Goal: Communication & Community: Ask a question

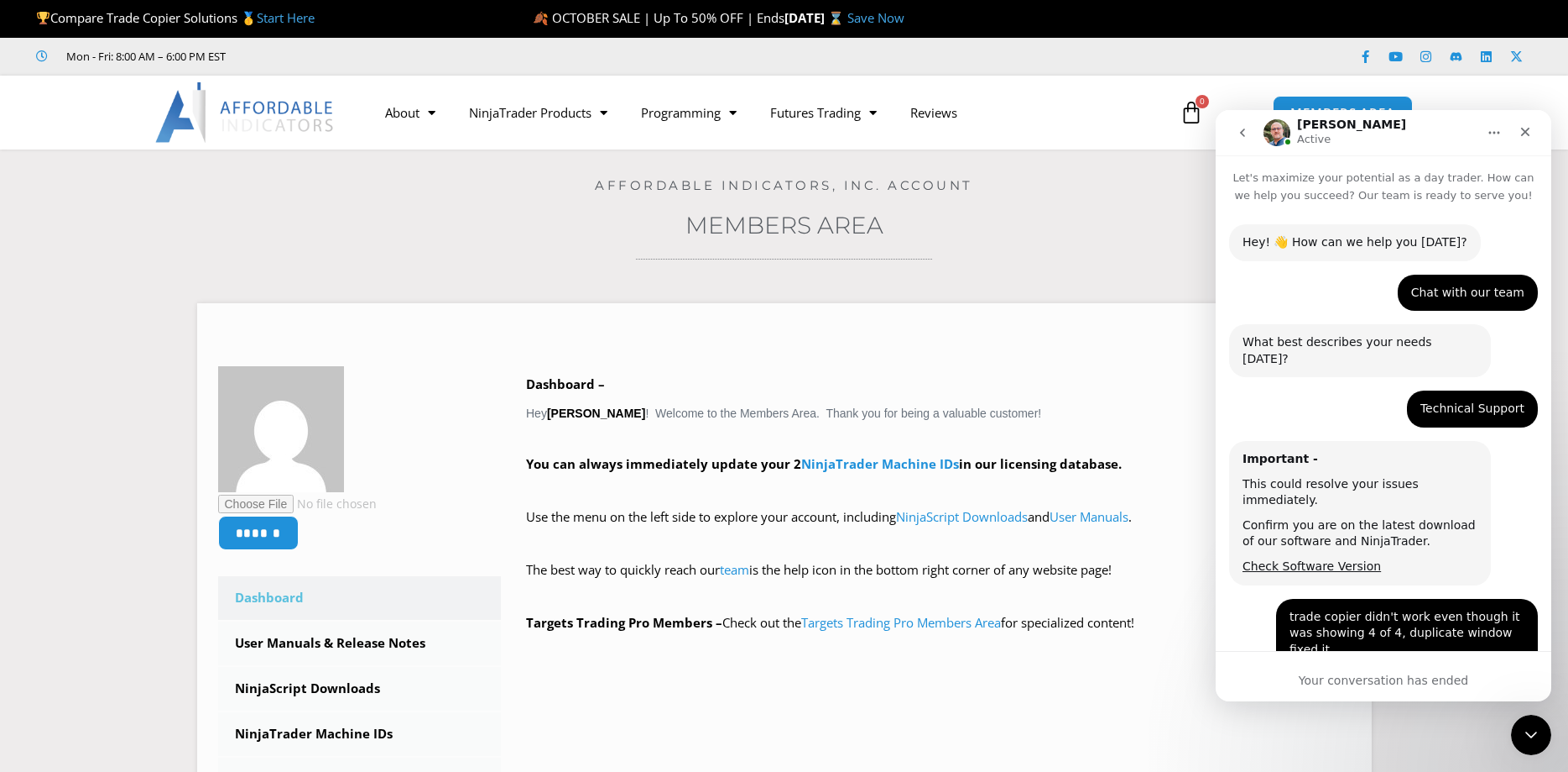
scroll to position [1086, 0]
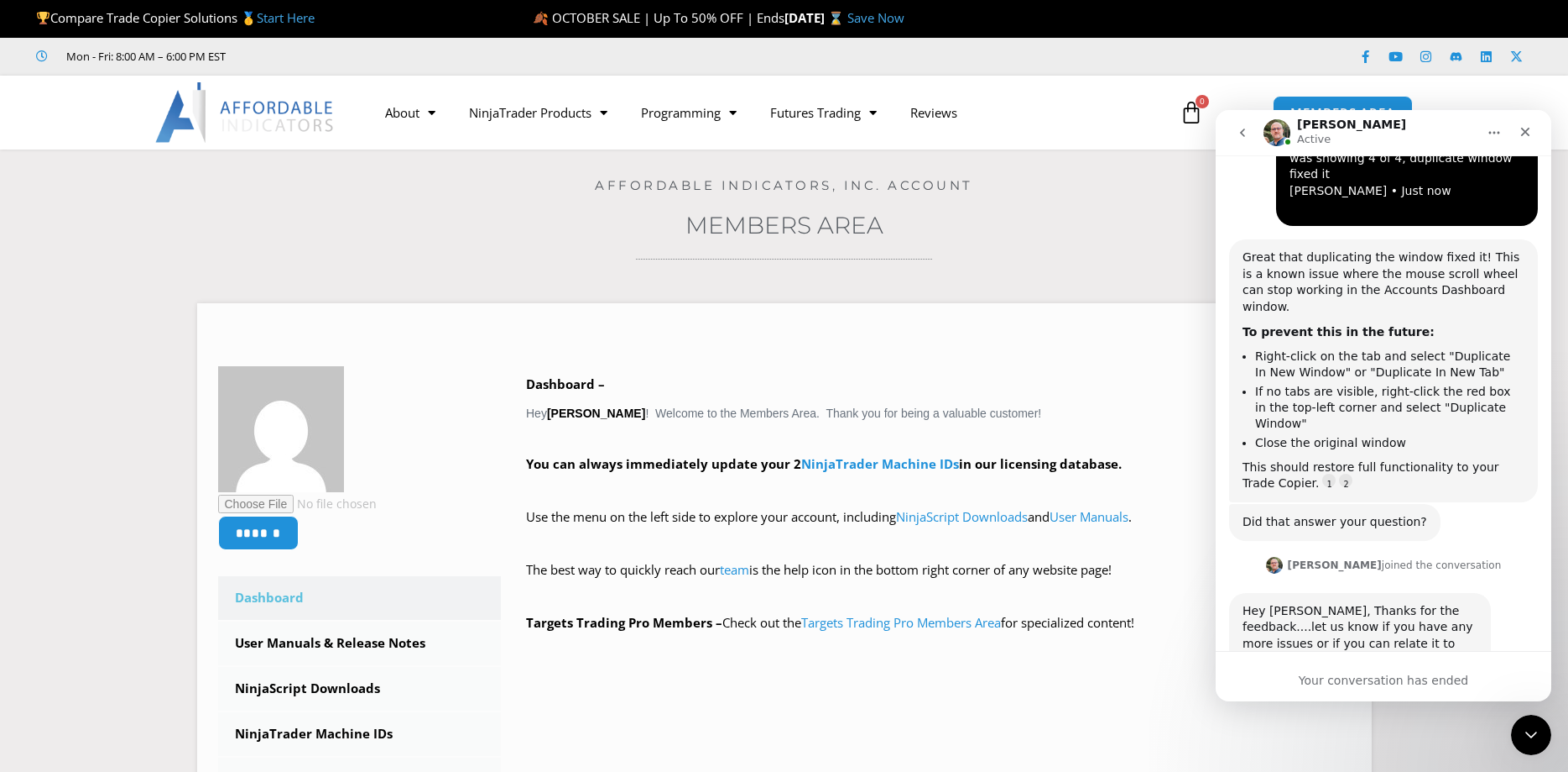
click at [1398, 709] on div "I have no idea what's causing this [PERSON_NAME] • [DATE]" at bounding box center [1384, 737] width 309 height 57
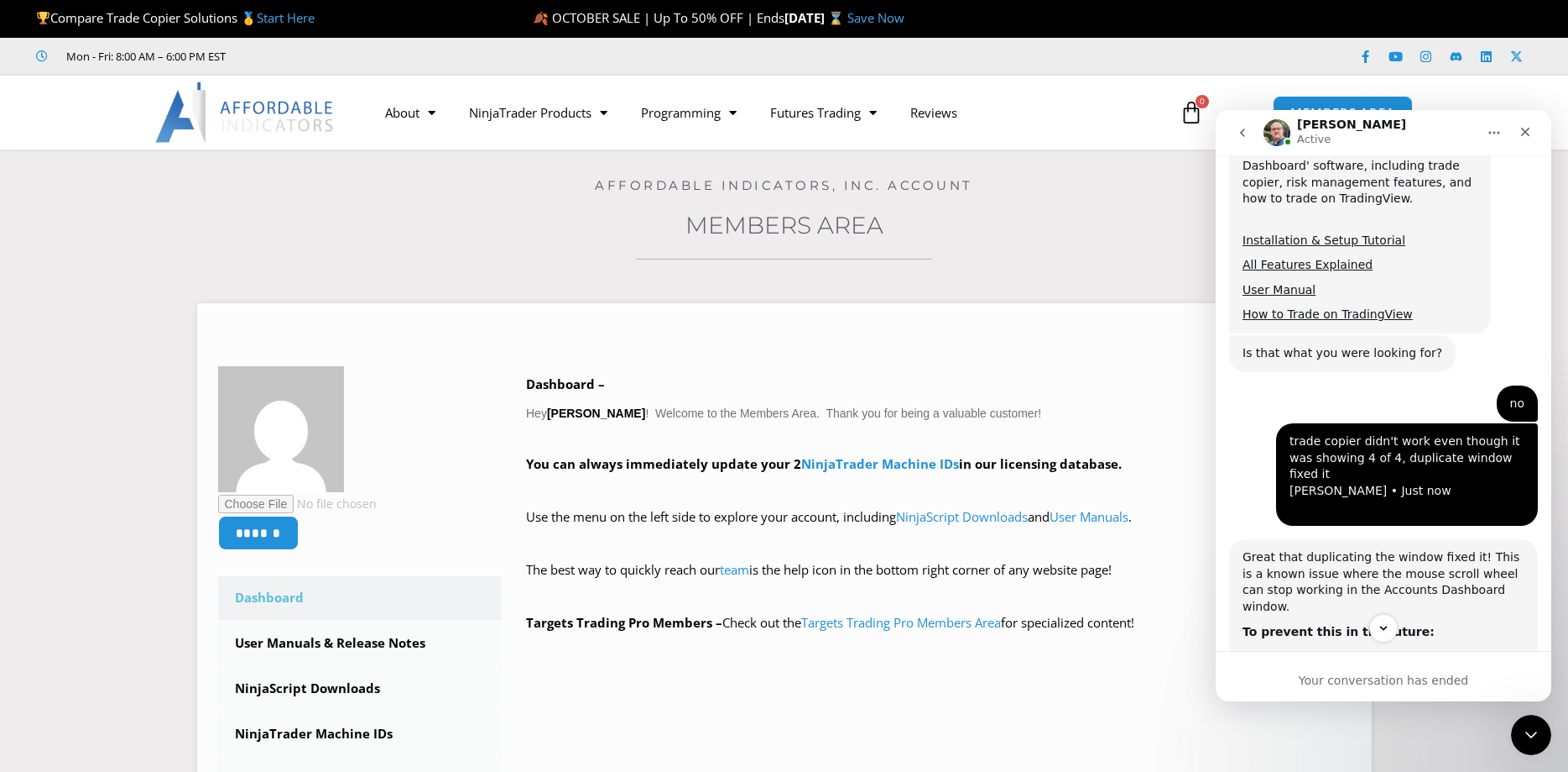
scroll to position [769, 0]
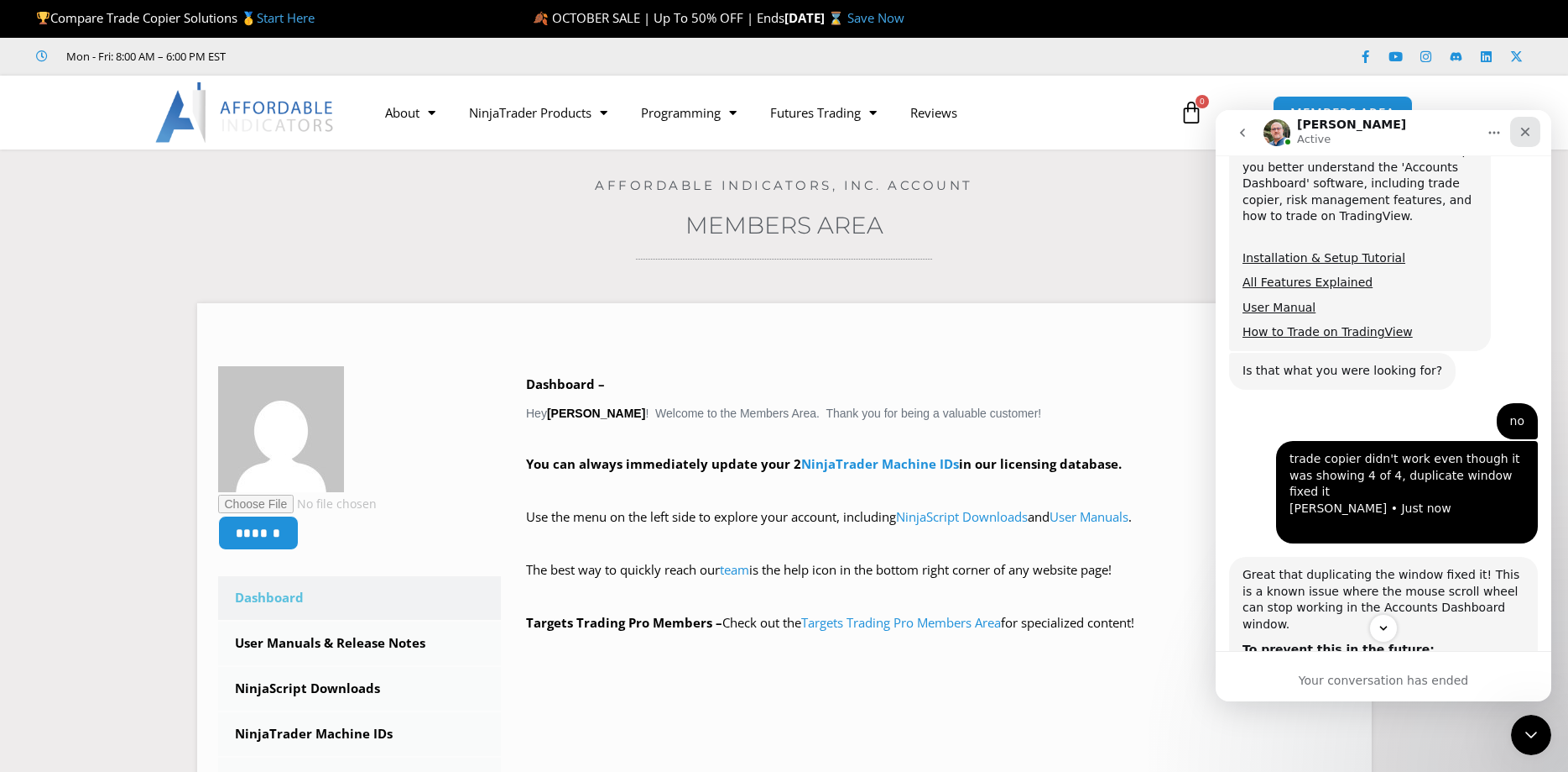
click at [1523, 132] on icon "Close" at bounding box center [1525, 132] width 14 height 14
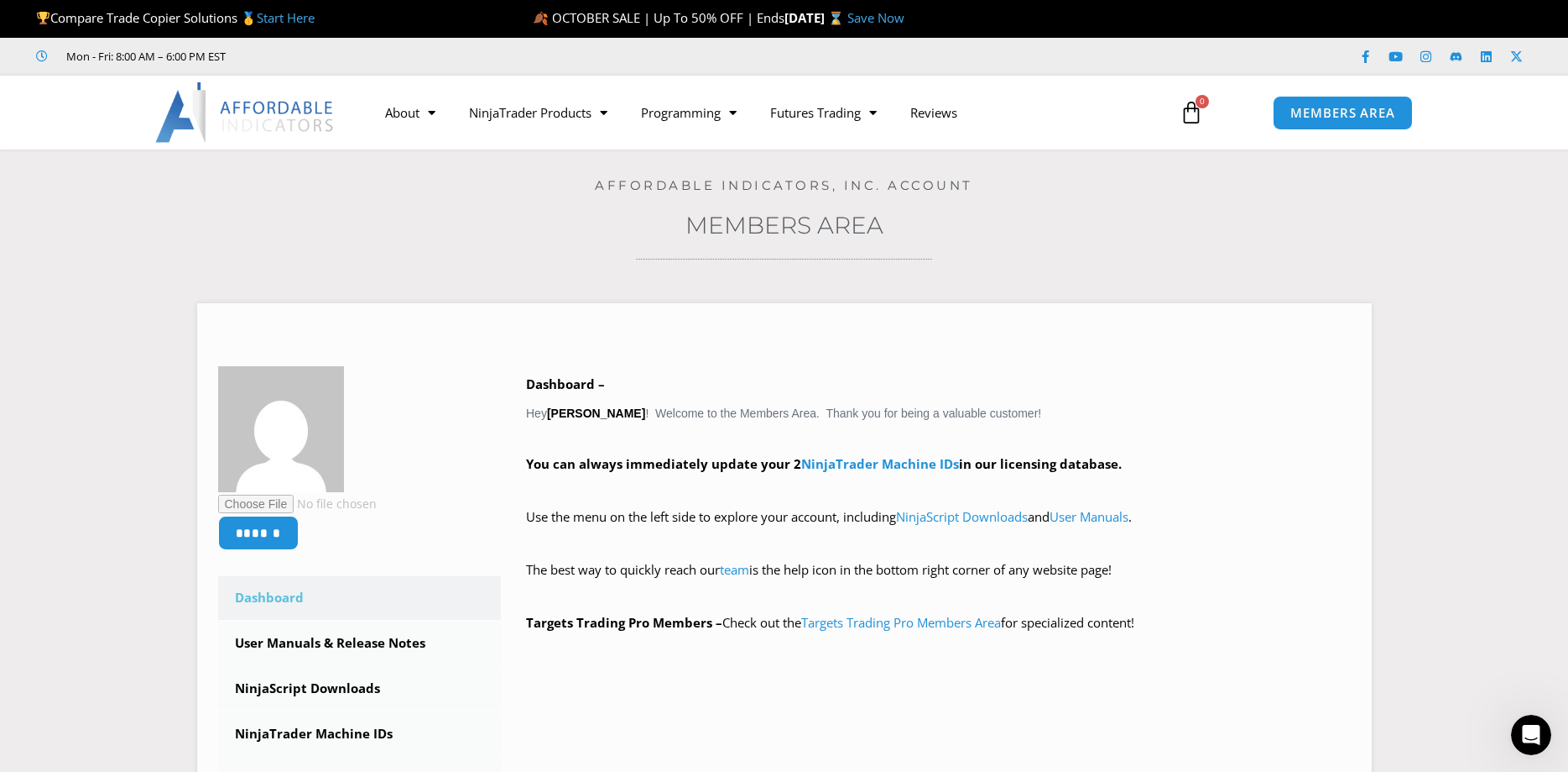
scroll to position [0, 0]
click at [1527, 722] on icon "Open Intercom Messenger" at bounding box center [1529, 732] width 28 height 28
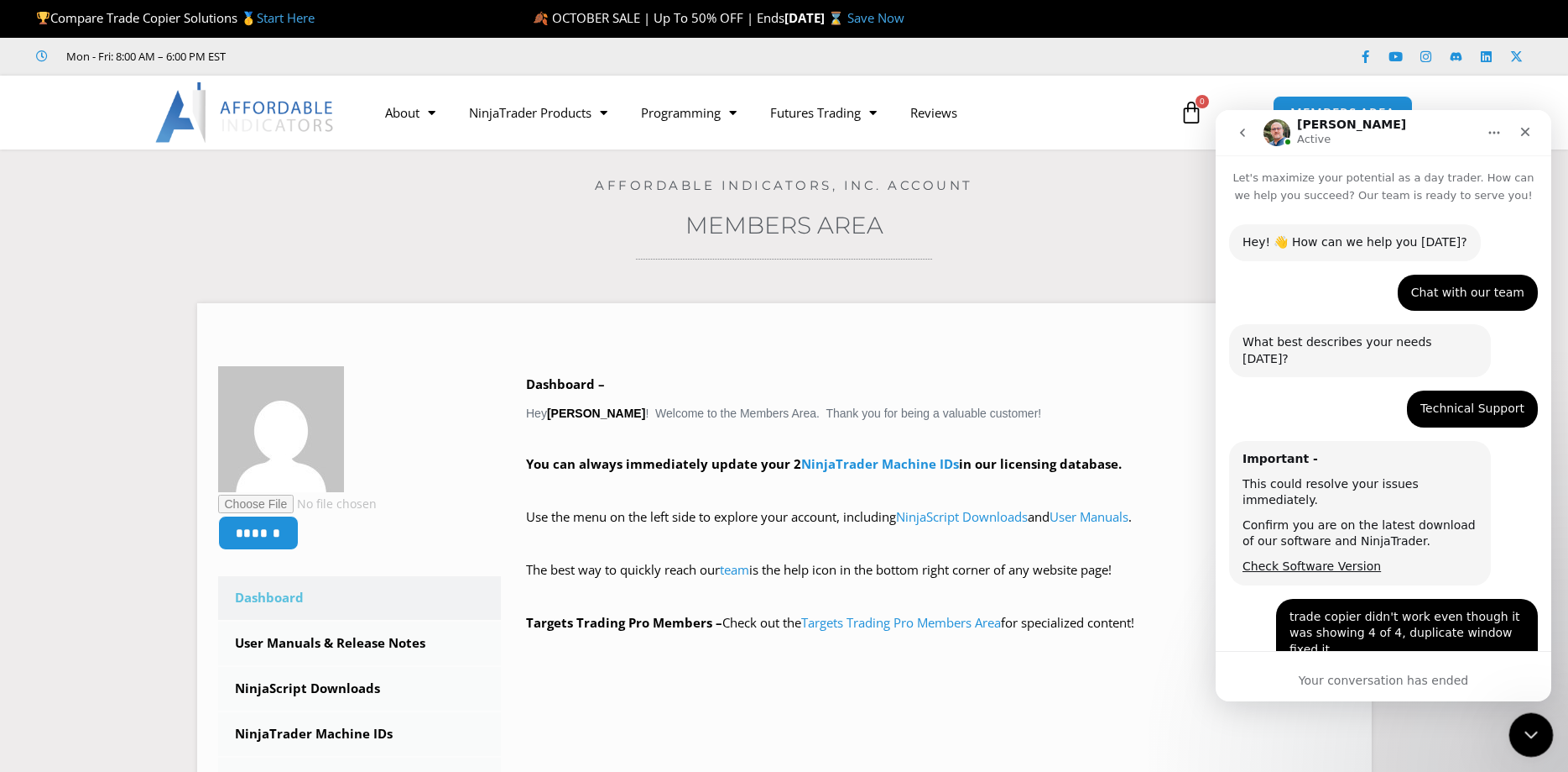
scroll to position [1086, 0]
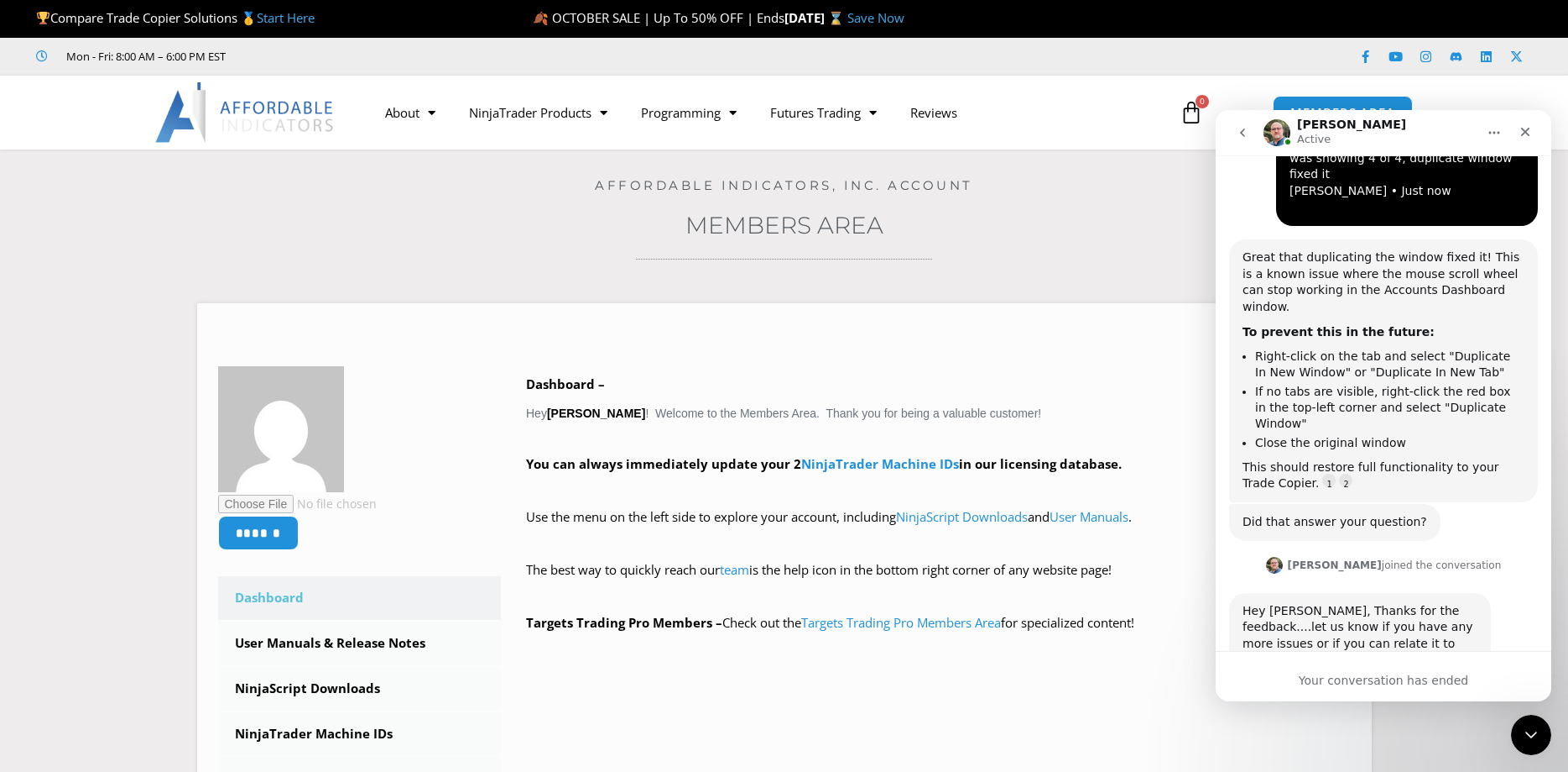
click at [1239, 139] on icon "go back" at bounding box center [1243, 133] width 14 height 14
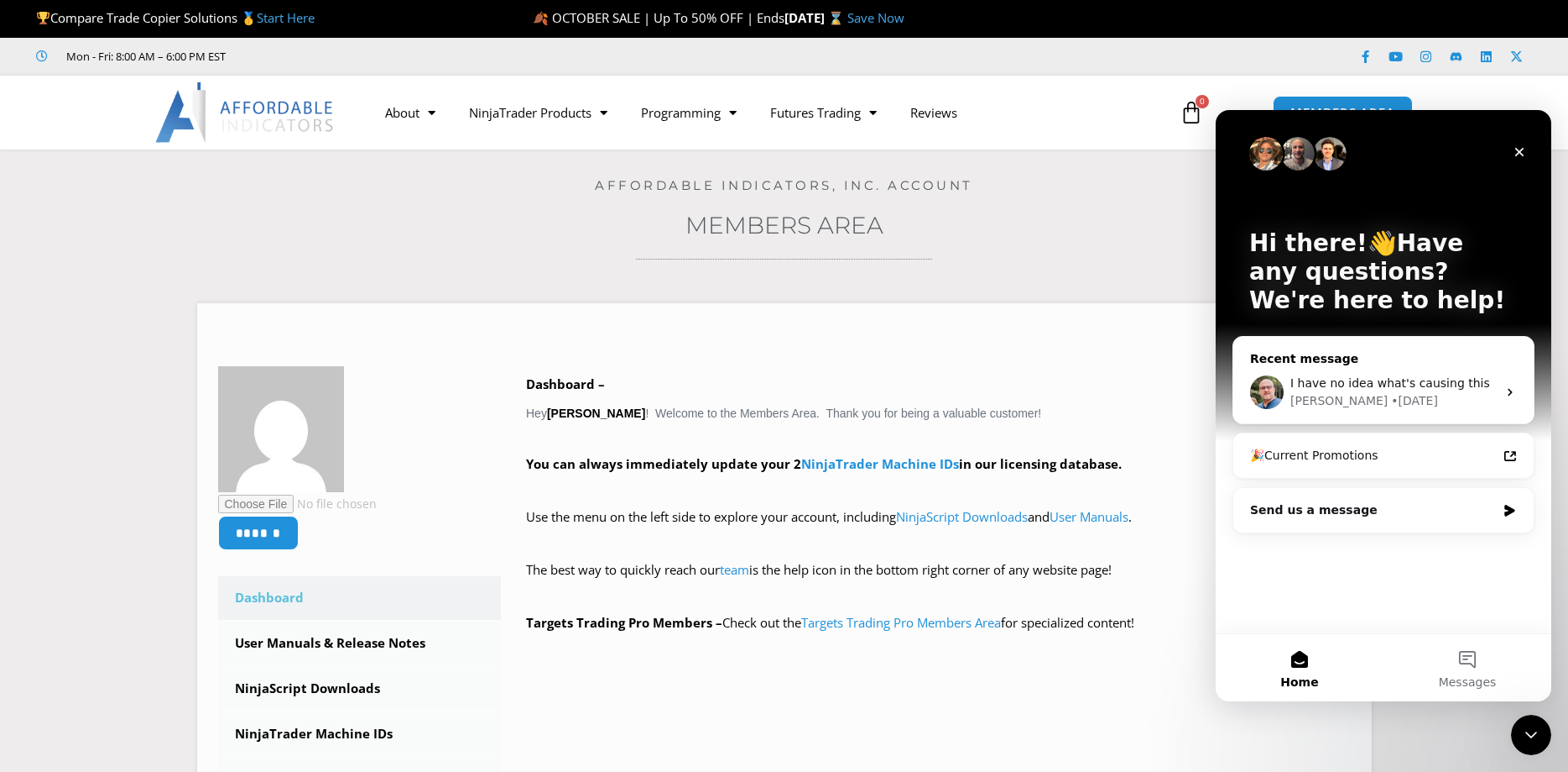
click at [1381, 397] on div "[PERSON_NAME] • [DATE]" at bounding box center [1394, 401] width 206 height 18
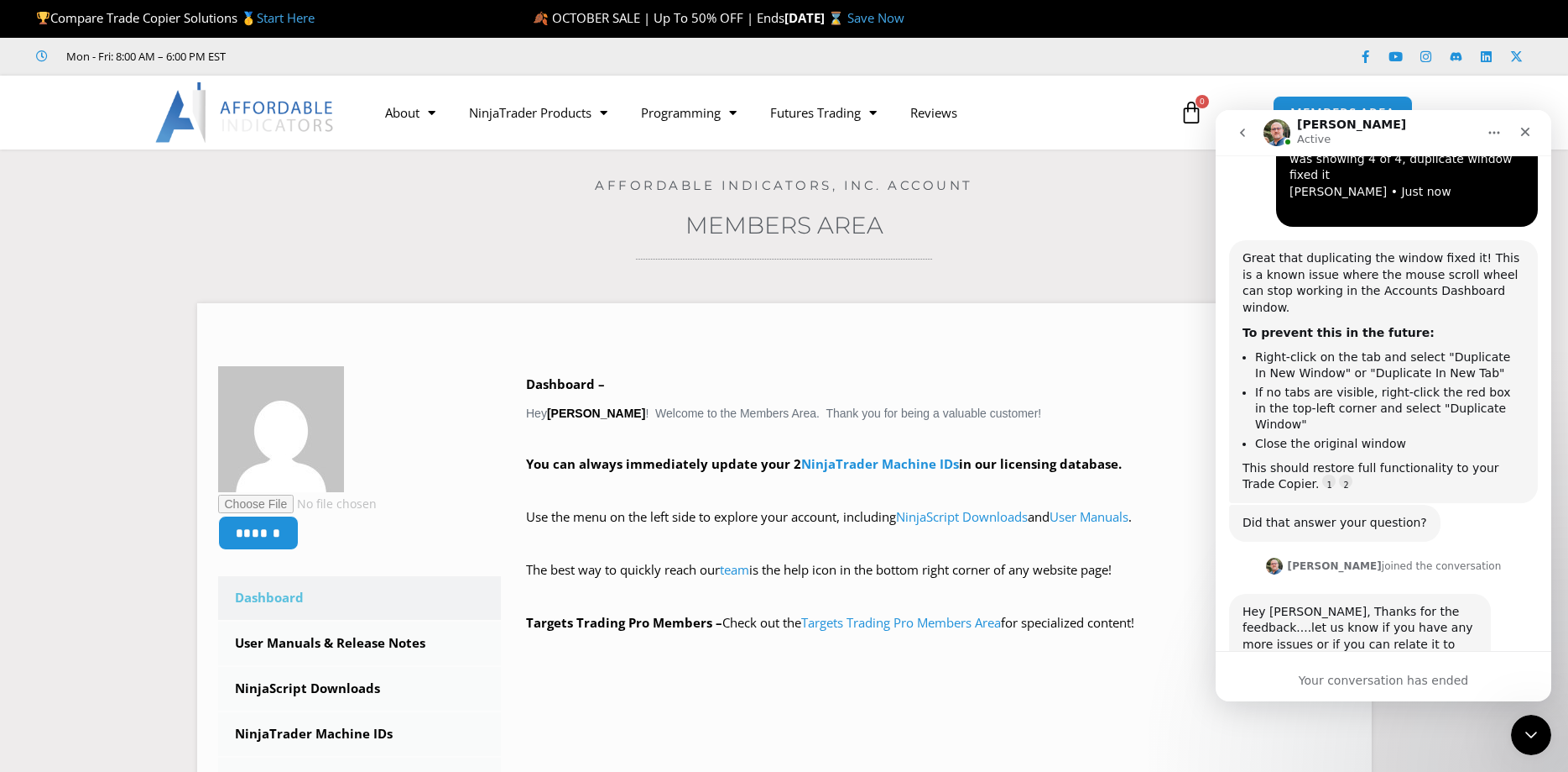
scroll to position [1086, 0]
click at [1247, 140] on button "go back" at bounding box center [1243, 133] width 32 height 32
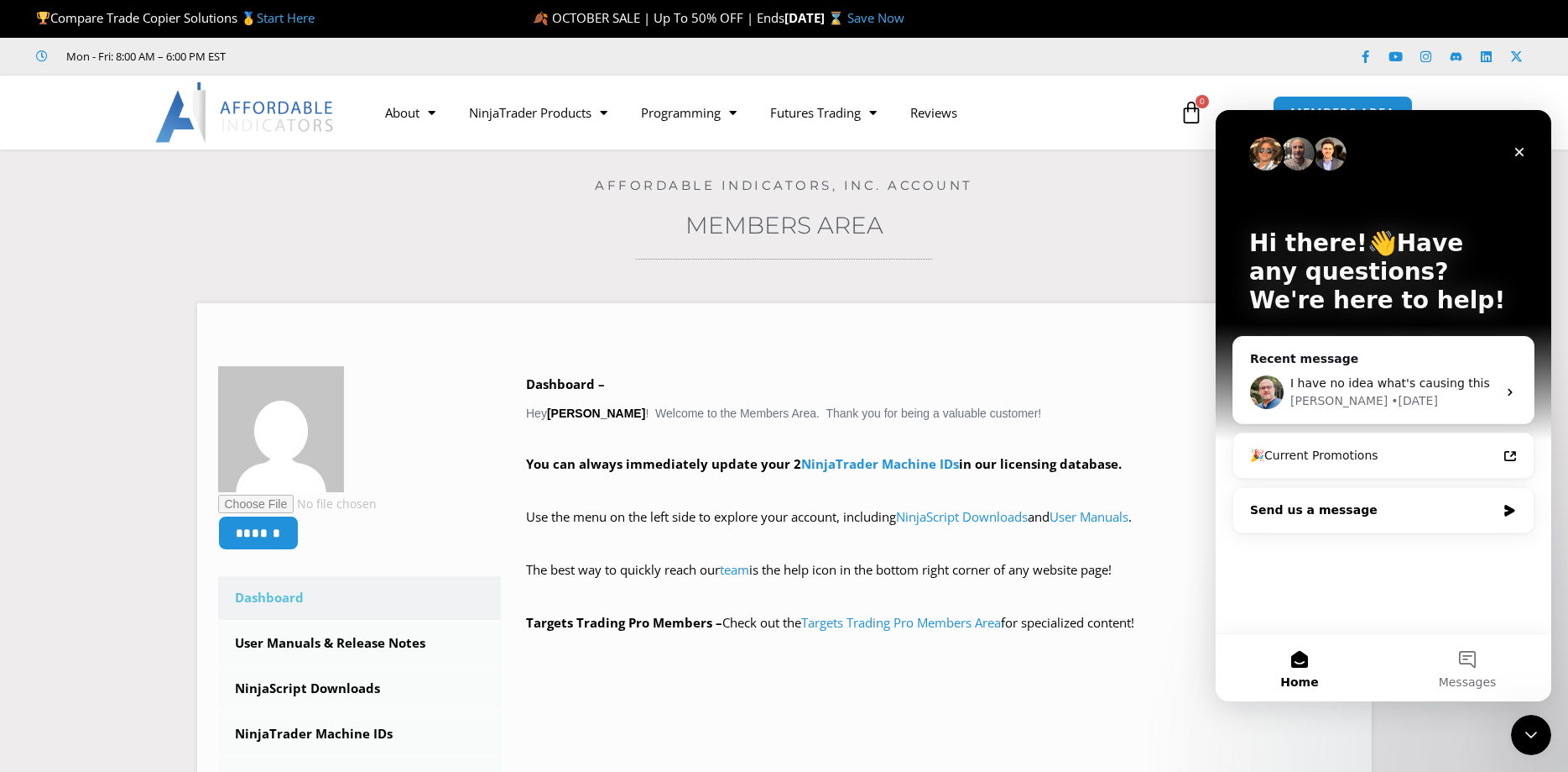
click at [1381, 514] on div "Send us a message" at bounding box center [1373, 510] width 246 height 18
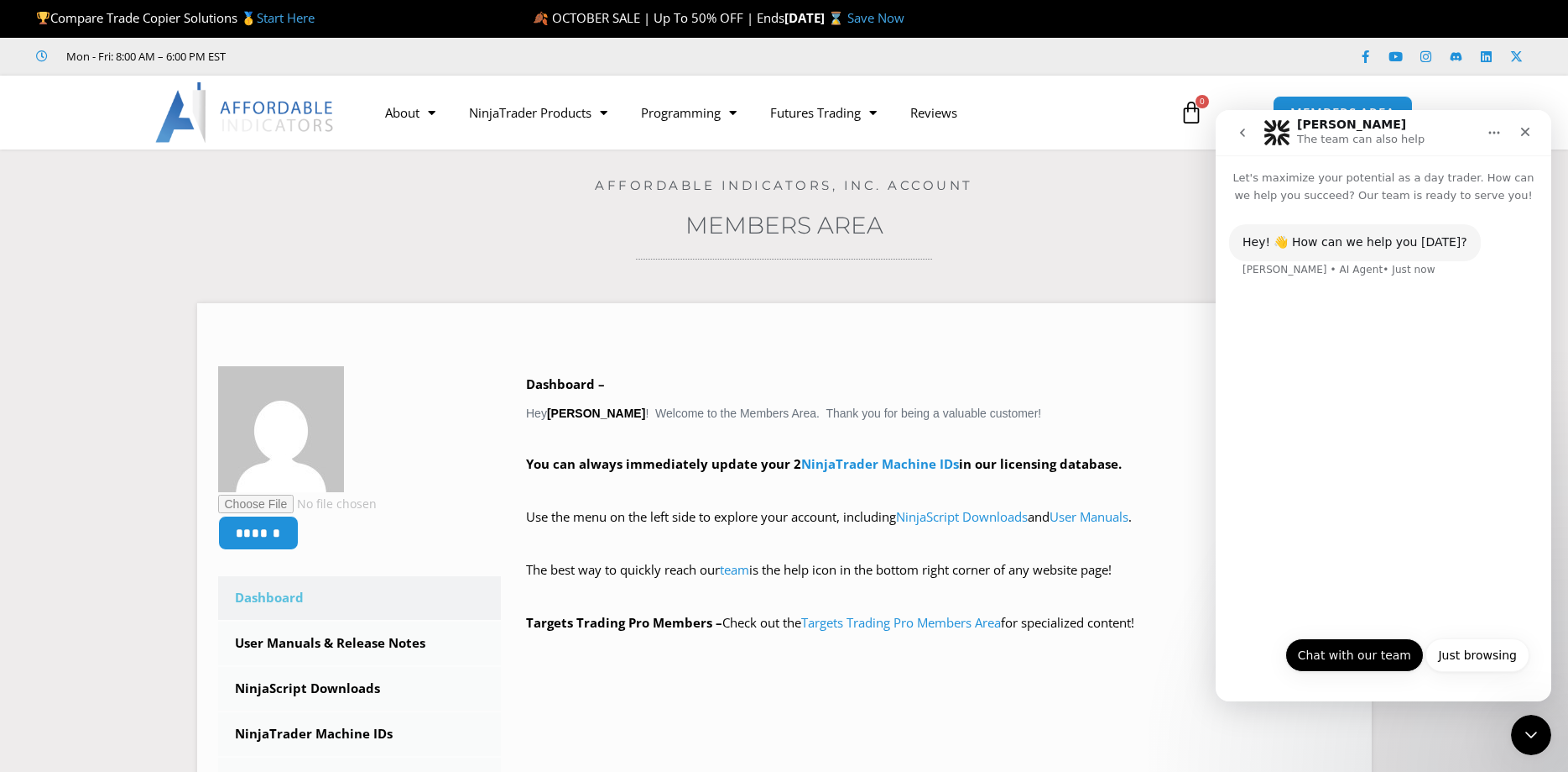
click at [1359, 648] on button "Chat with our team" at bounding box center [1355, 655] width 139 height 34
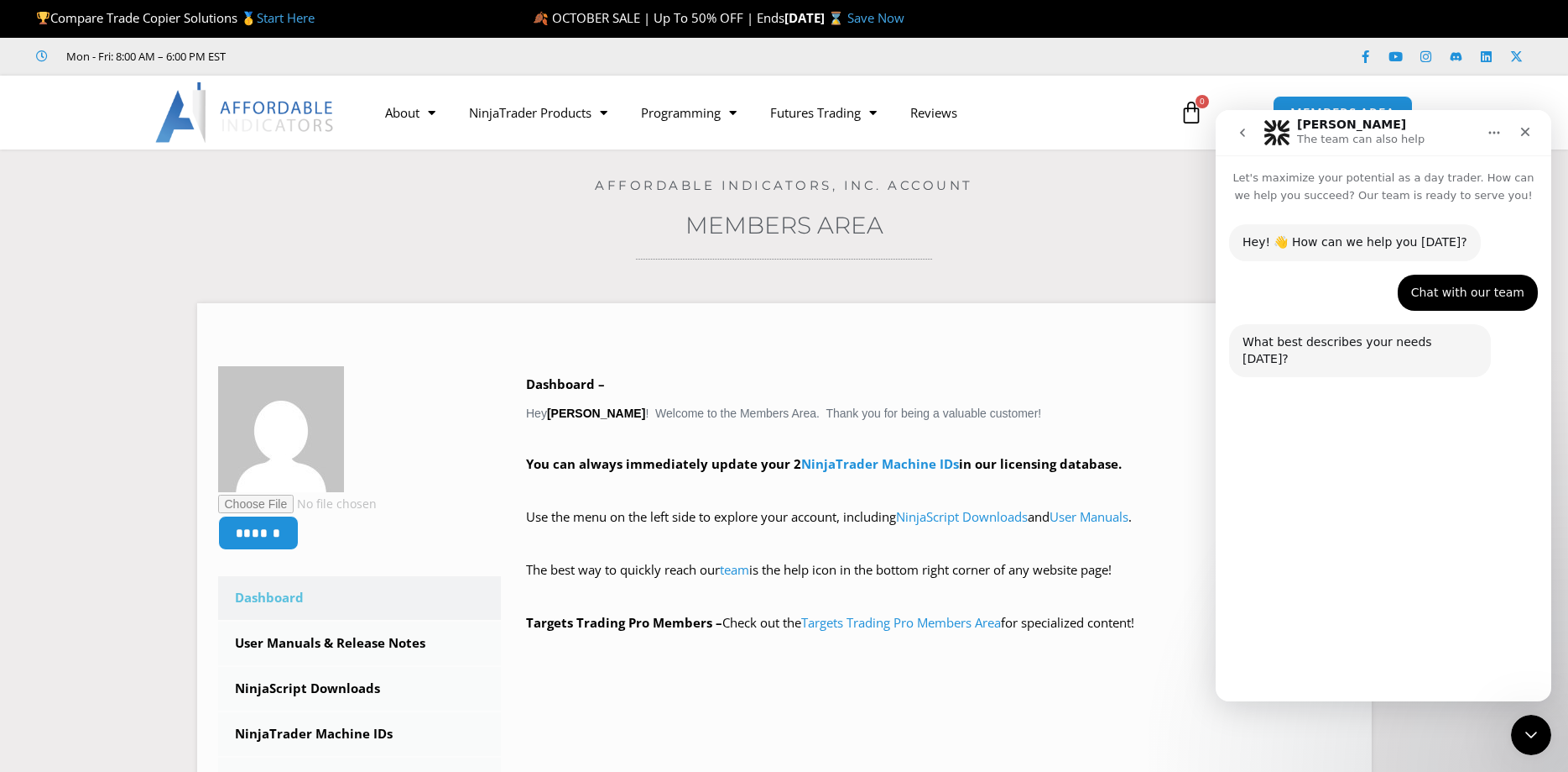
click at [1360, 616] on button "Technical Support" at bounding box center [1337, 614] width 129 height 34
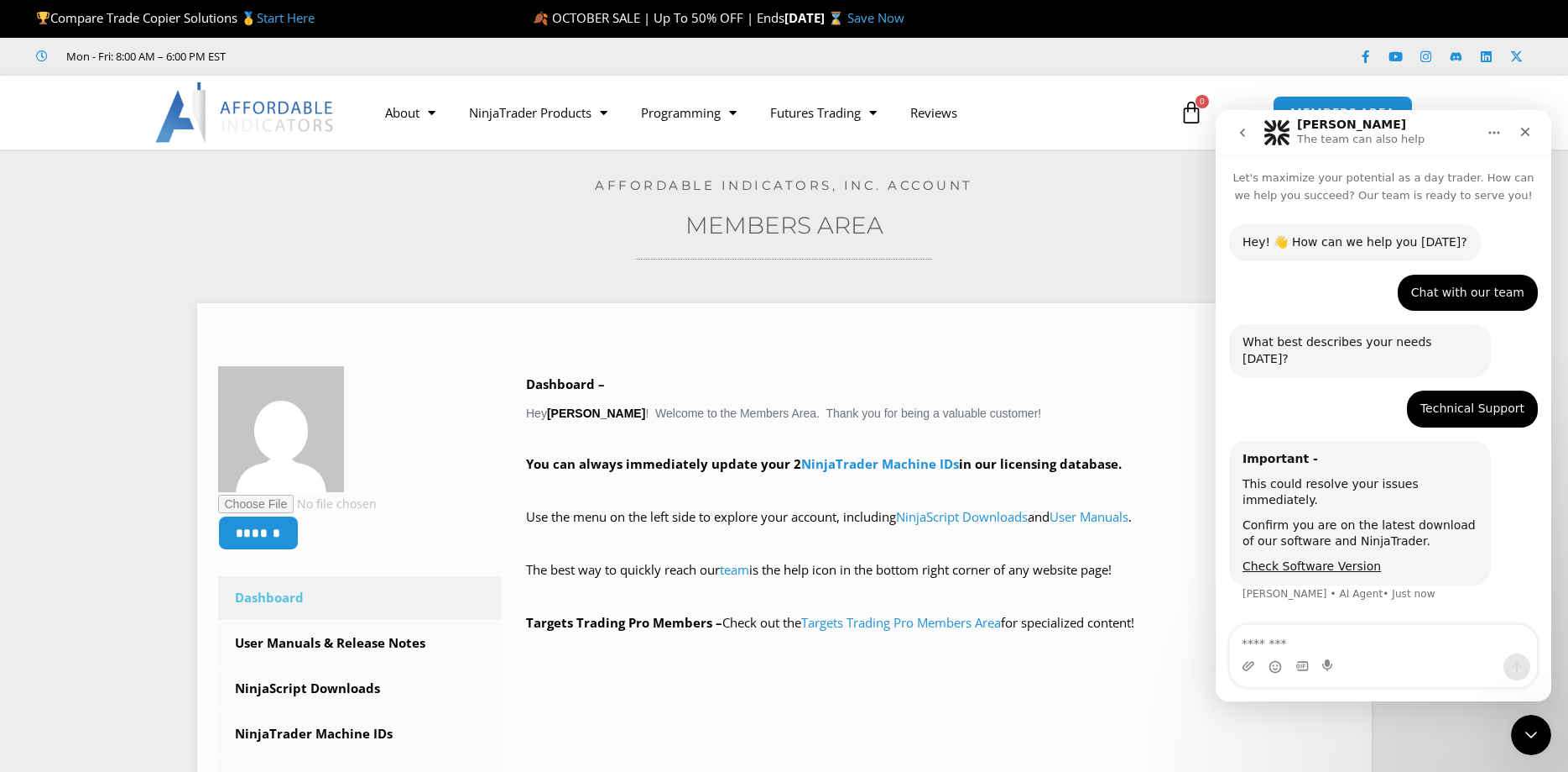
click at [1364, 634] on textarea "Message…" at bounding box center [1384, 638] width 307 height 29
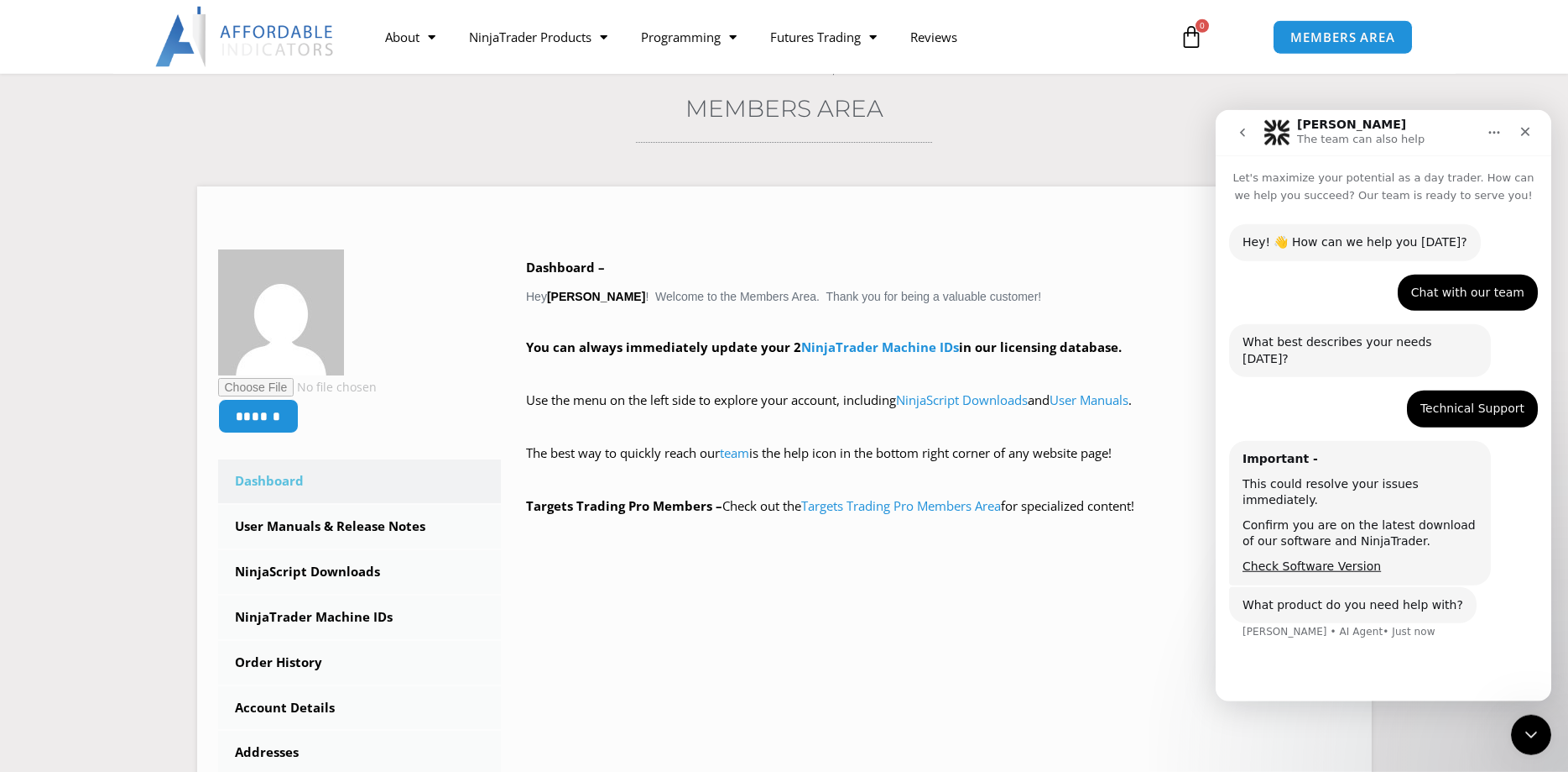
scroll to position [85, 0]
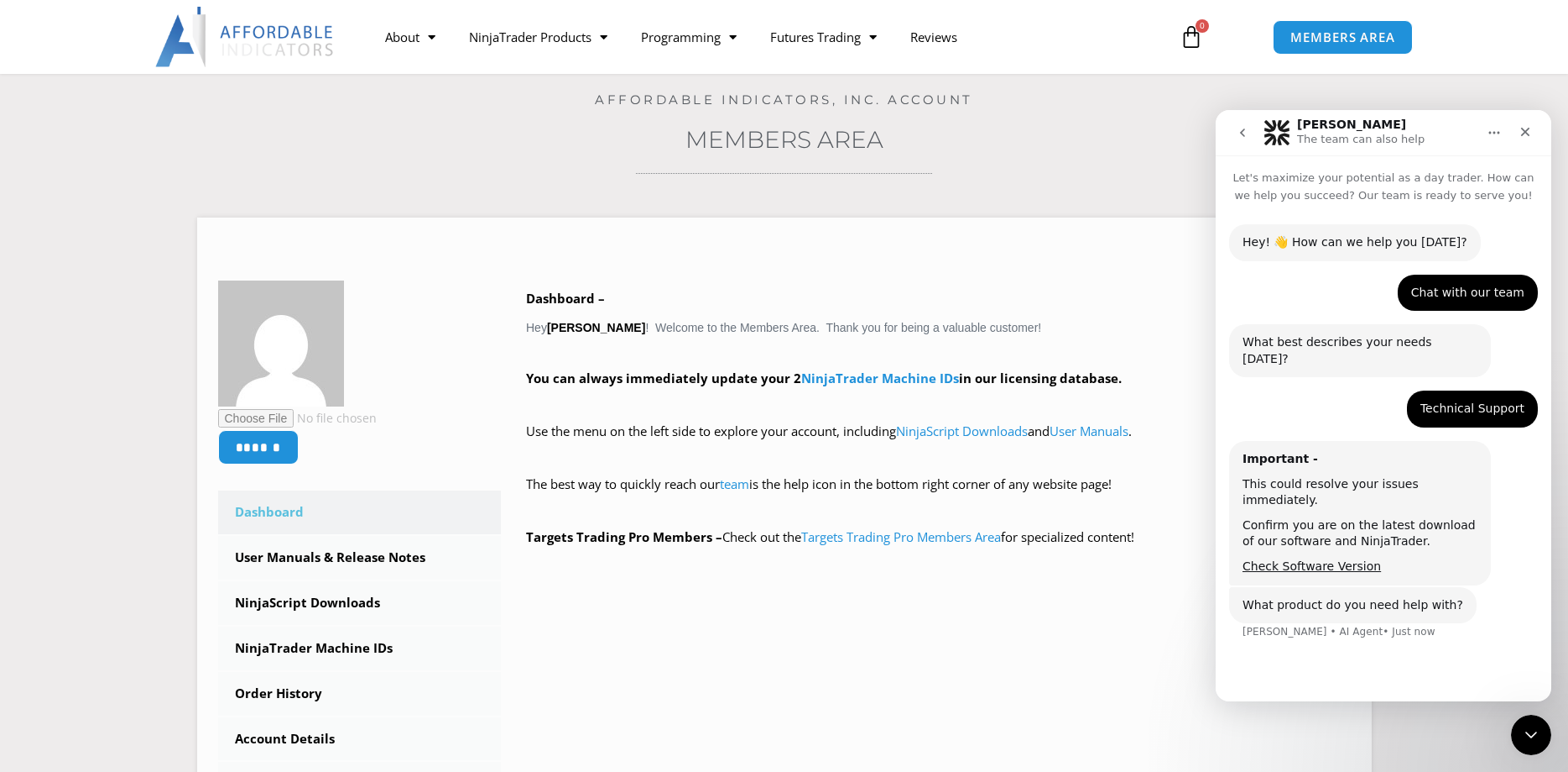
click at [1453, 558] on div "Check Software Version" at bounding box center [1360, 566] width 235 height 17
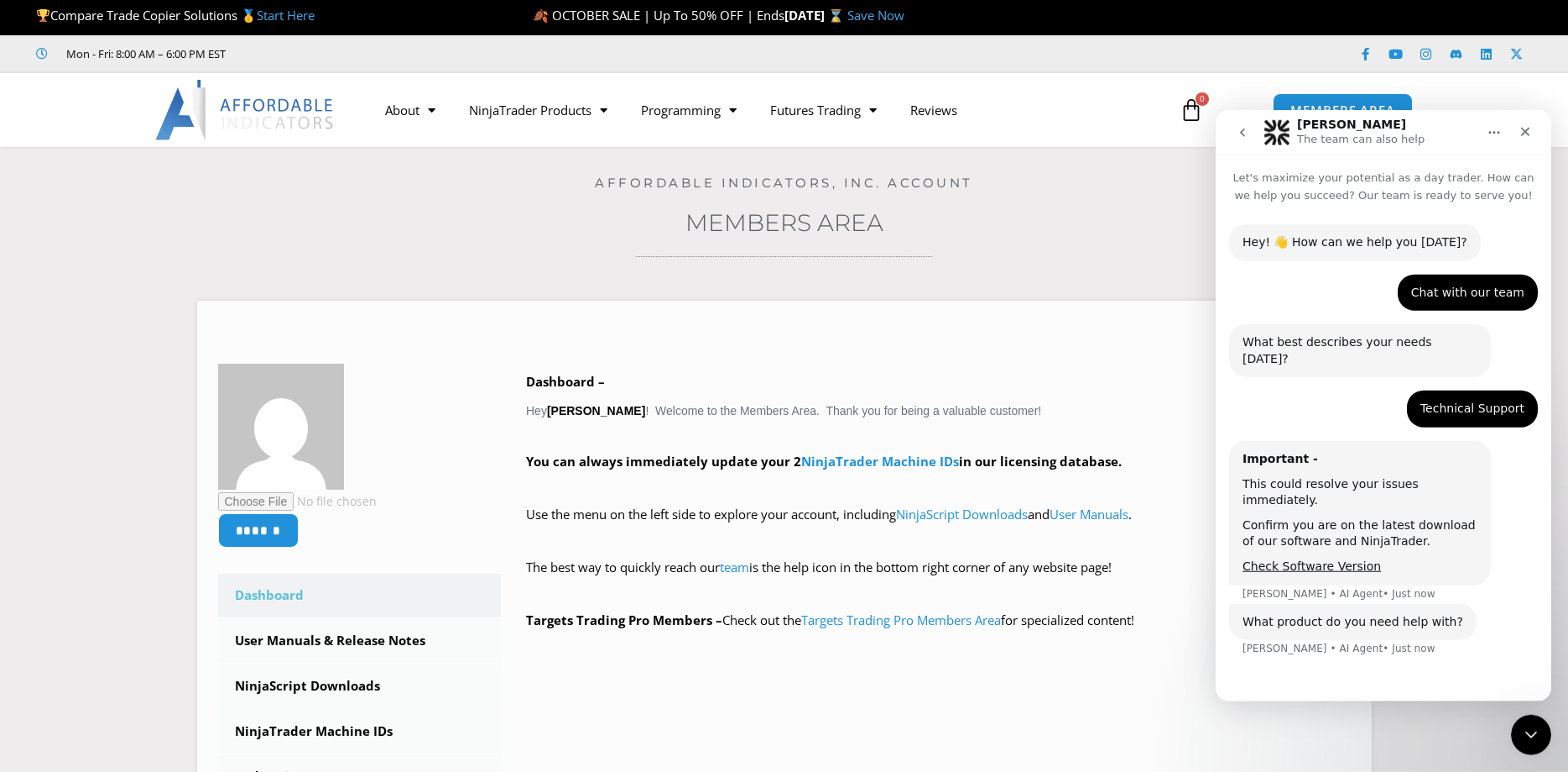
scroll to position [0, 0]
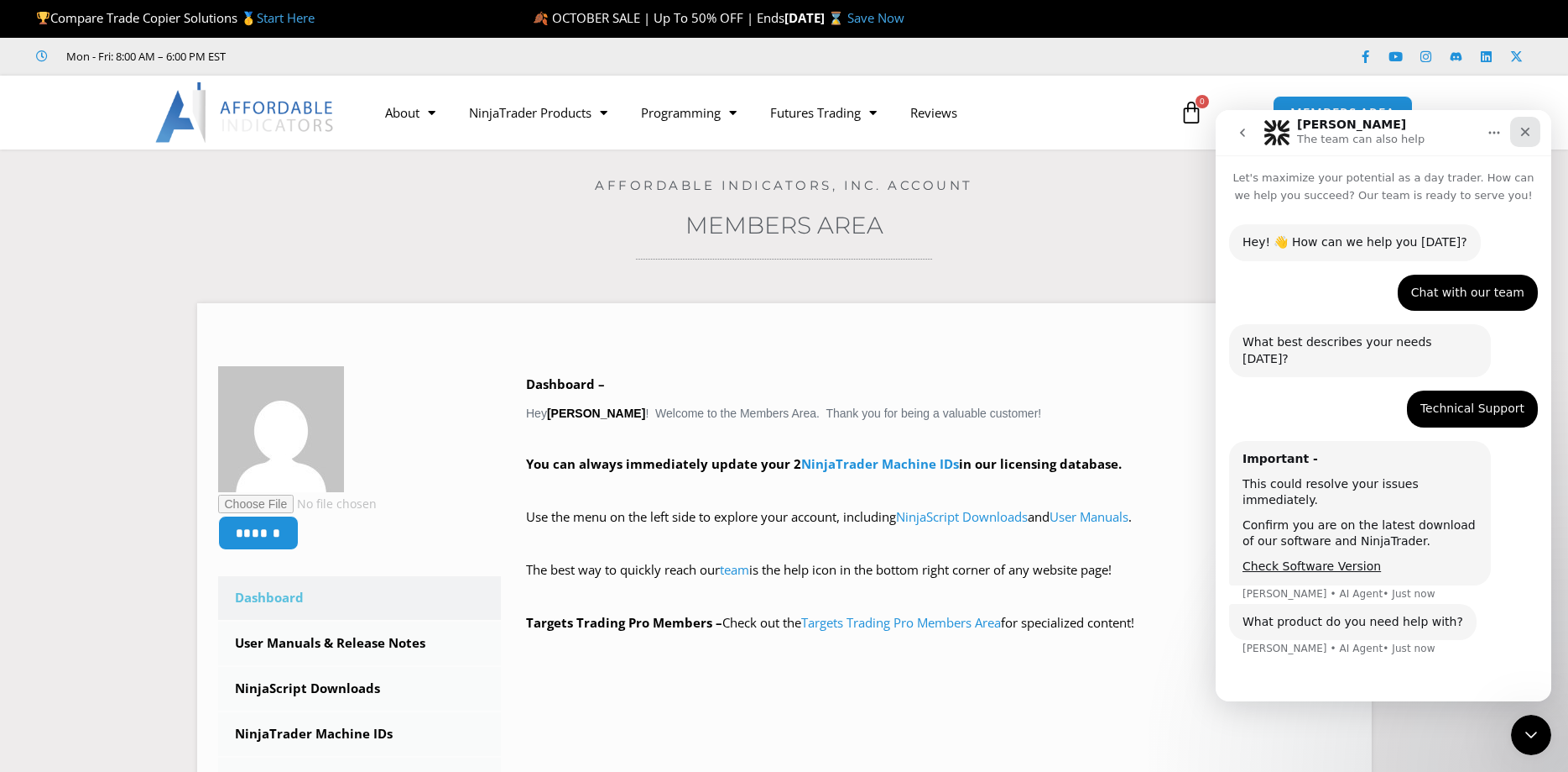
click at [1517, 136] on div "Close" at bounding box center [1525, 132] width 30 height 30
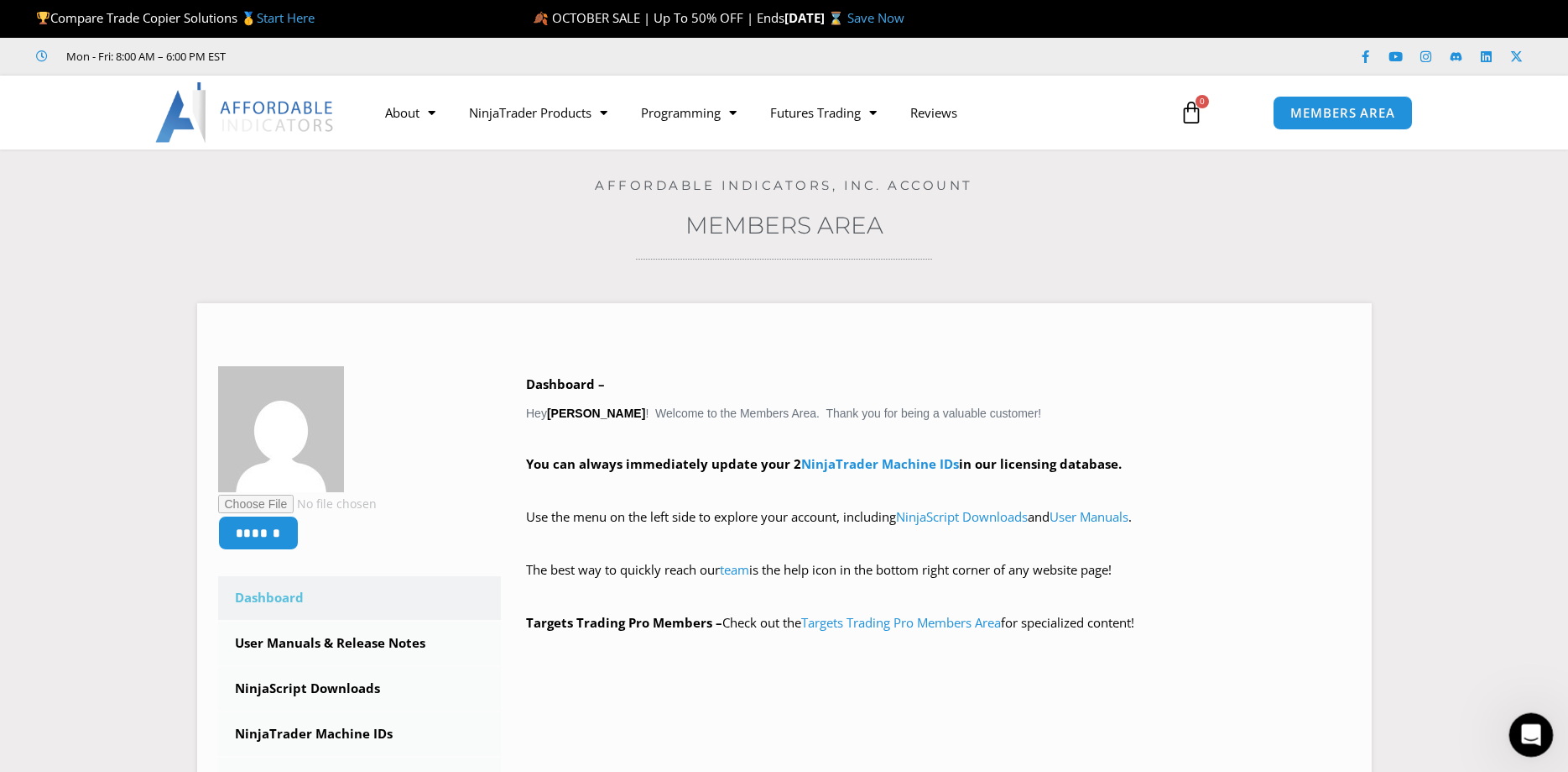
click at [1531, 722] on icon "Open Intercom Messenger" at bounding box center [1529, 732] width 28 height 28
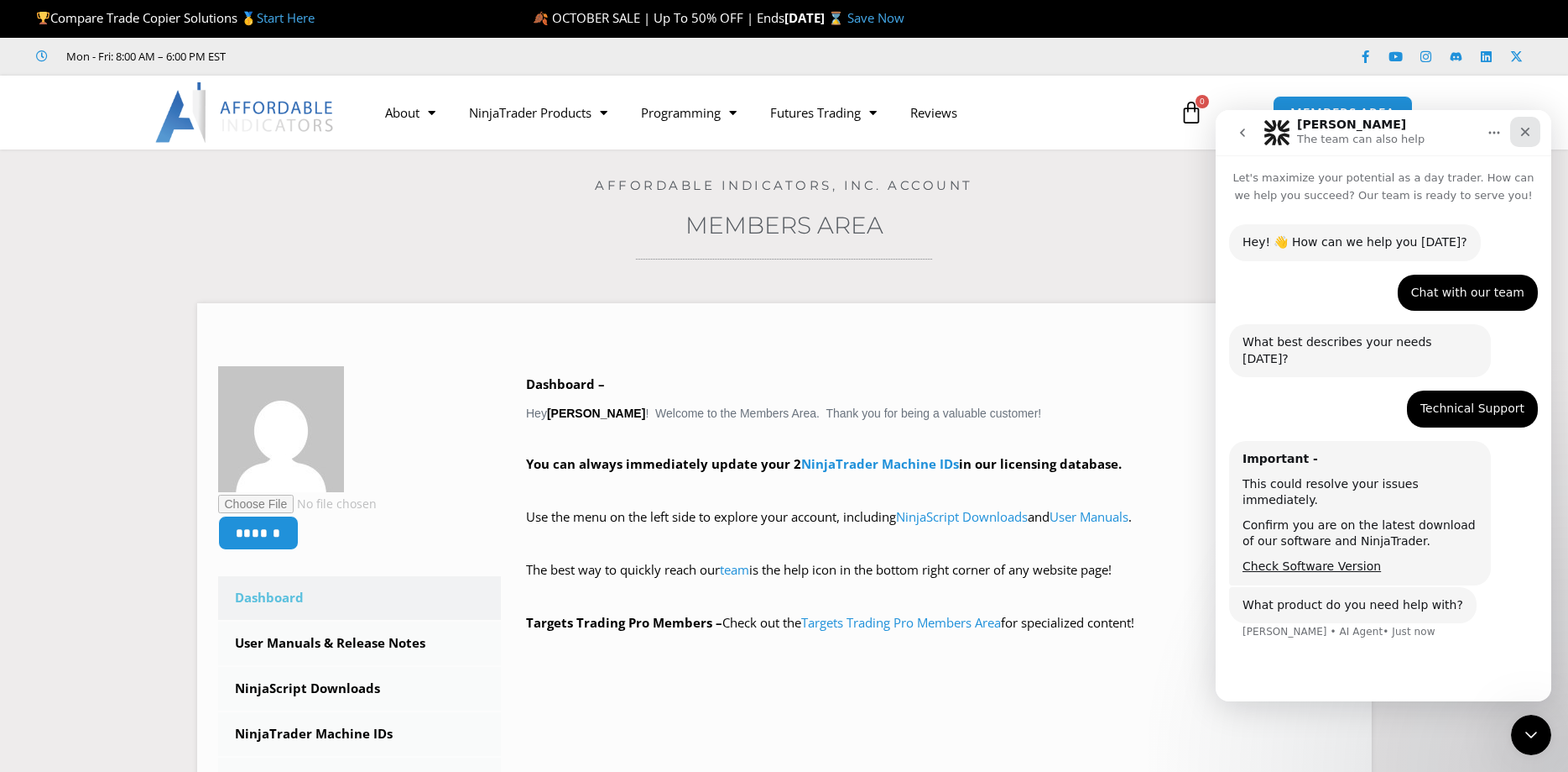
click at [1518, 128] on icon "Close" at bounding box center [1525, 132] width 14 height 14
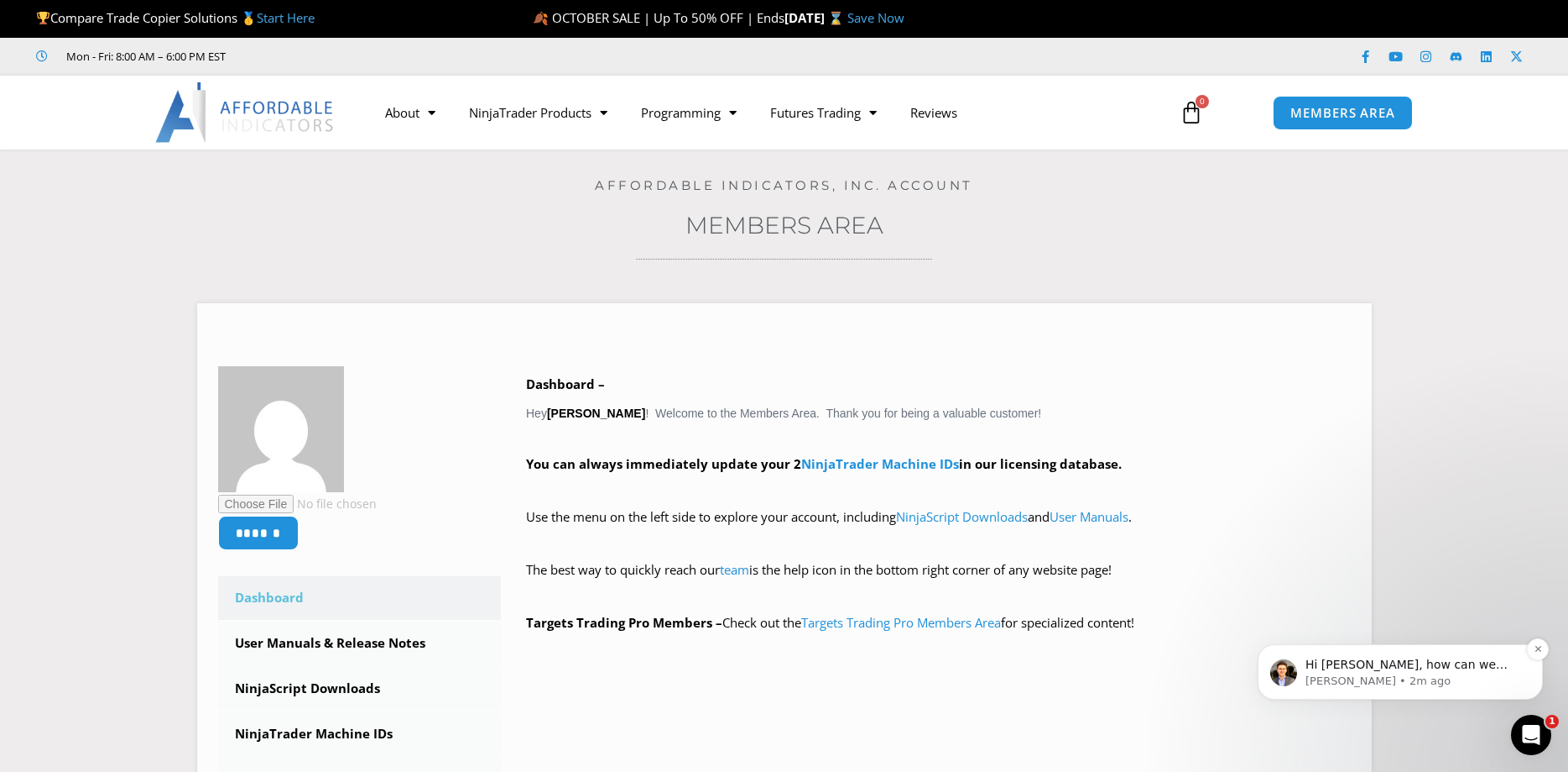
click at [1381, 673] on p "[PERSON_NAME] • 2m ago" at bounding box center [1413, 680] width 217 height 15
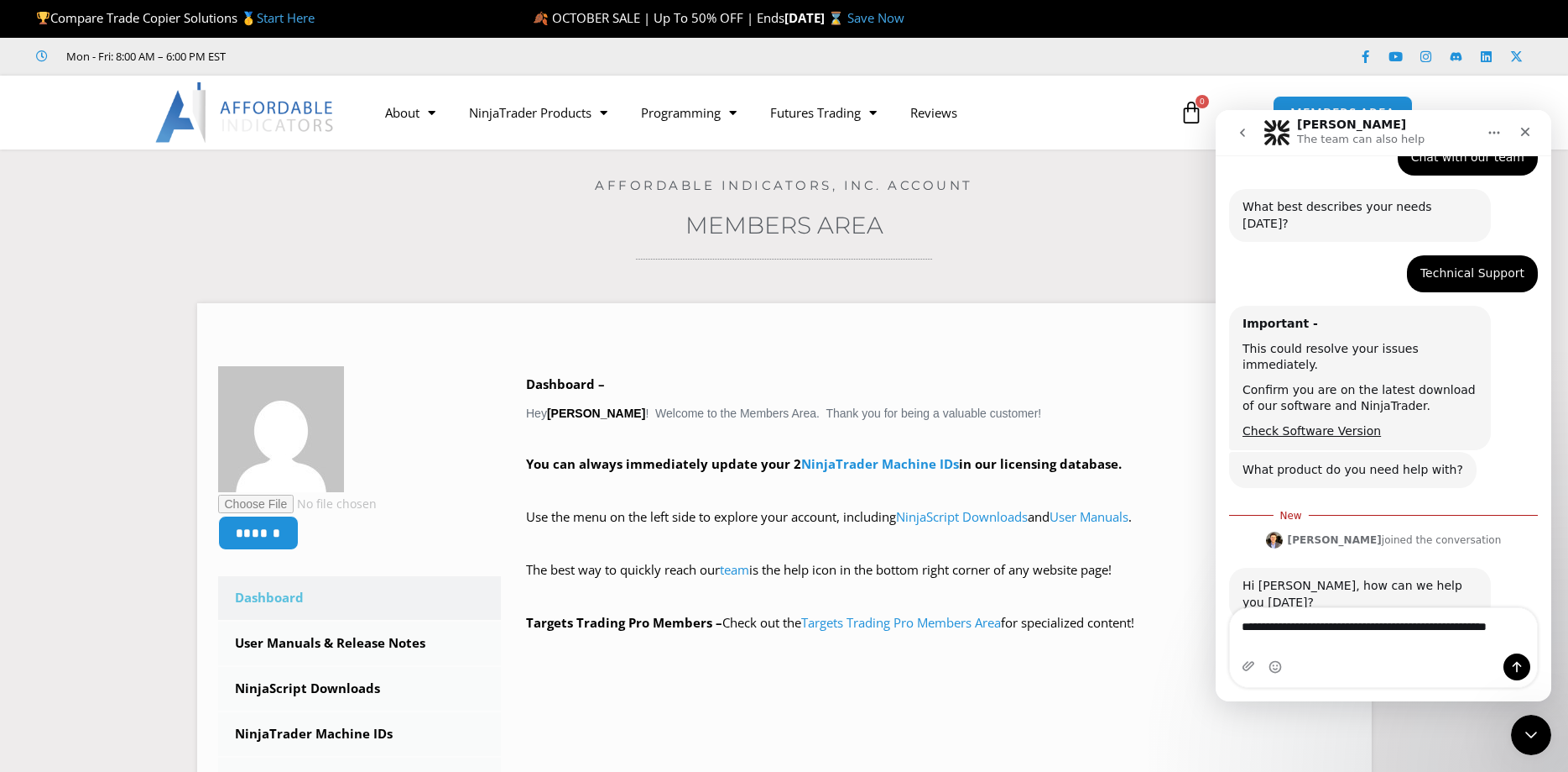
scroll to position [135, 0]
type textarea "**********"
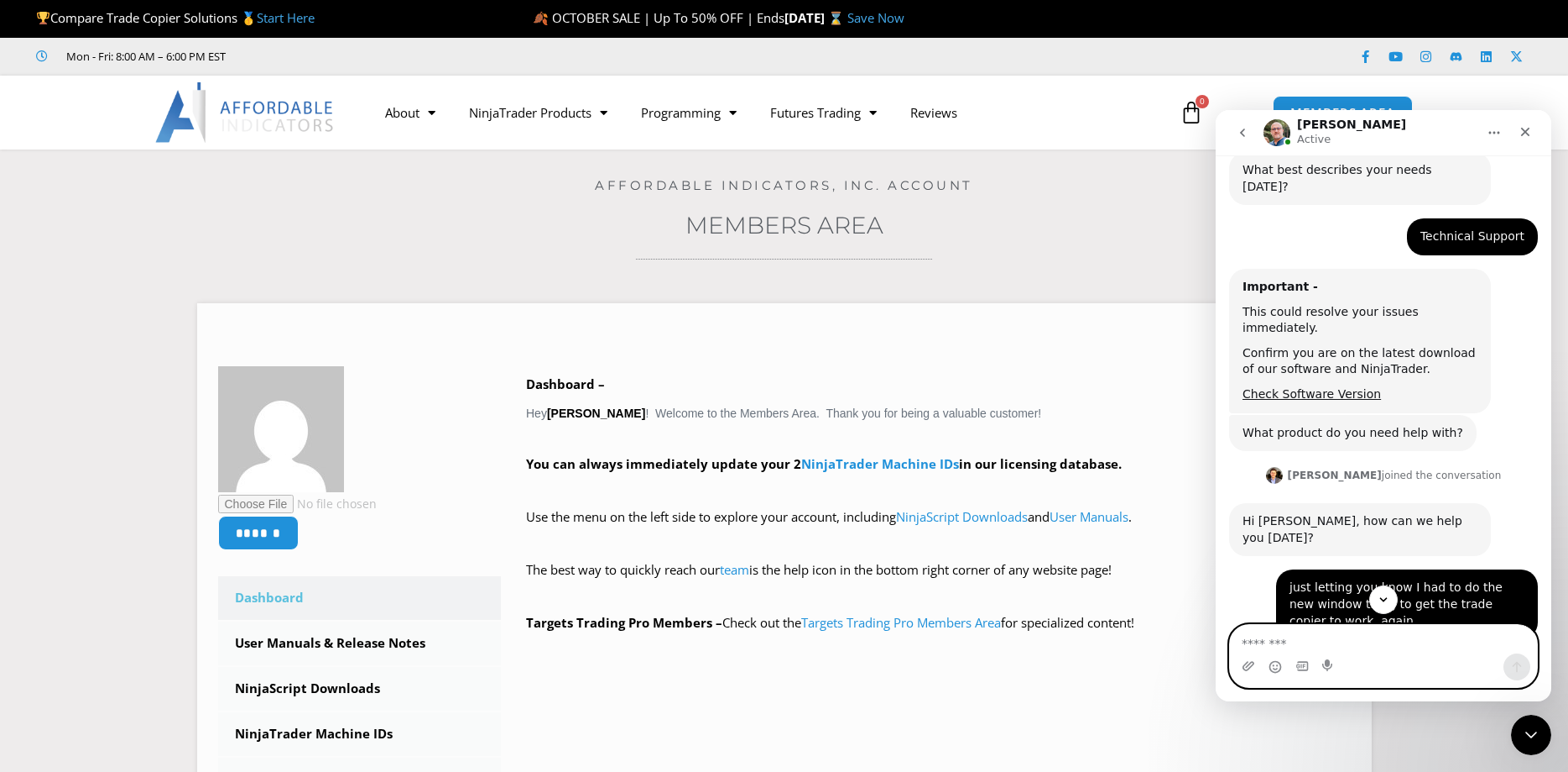
scroll to position [272, 0]
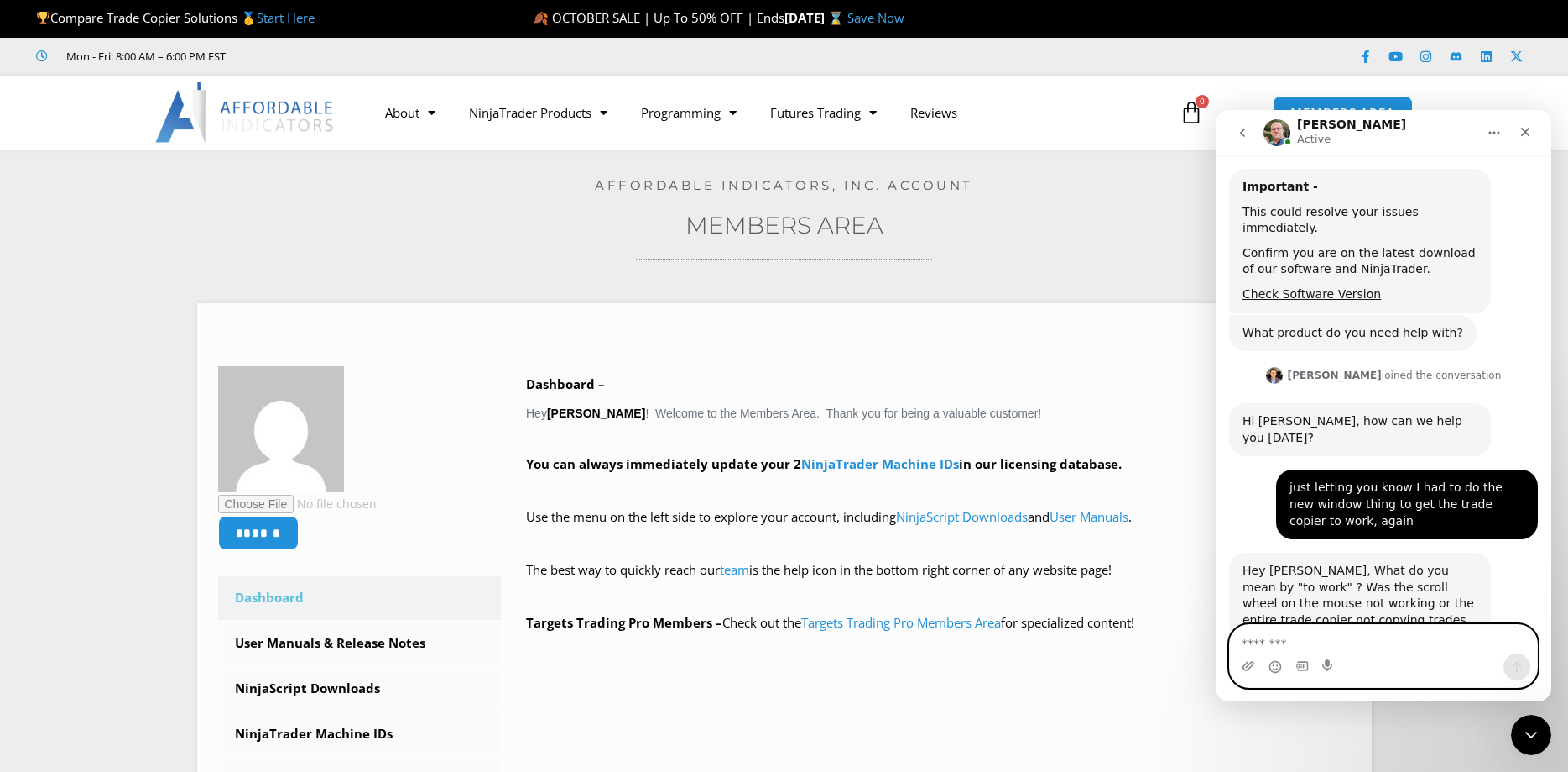
click at [1431, 640] on textarea "Message…" at bounding box center [1384, 638] width 307 height 29
type textarea "**********"
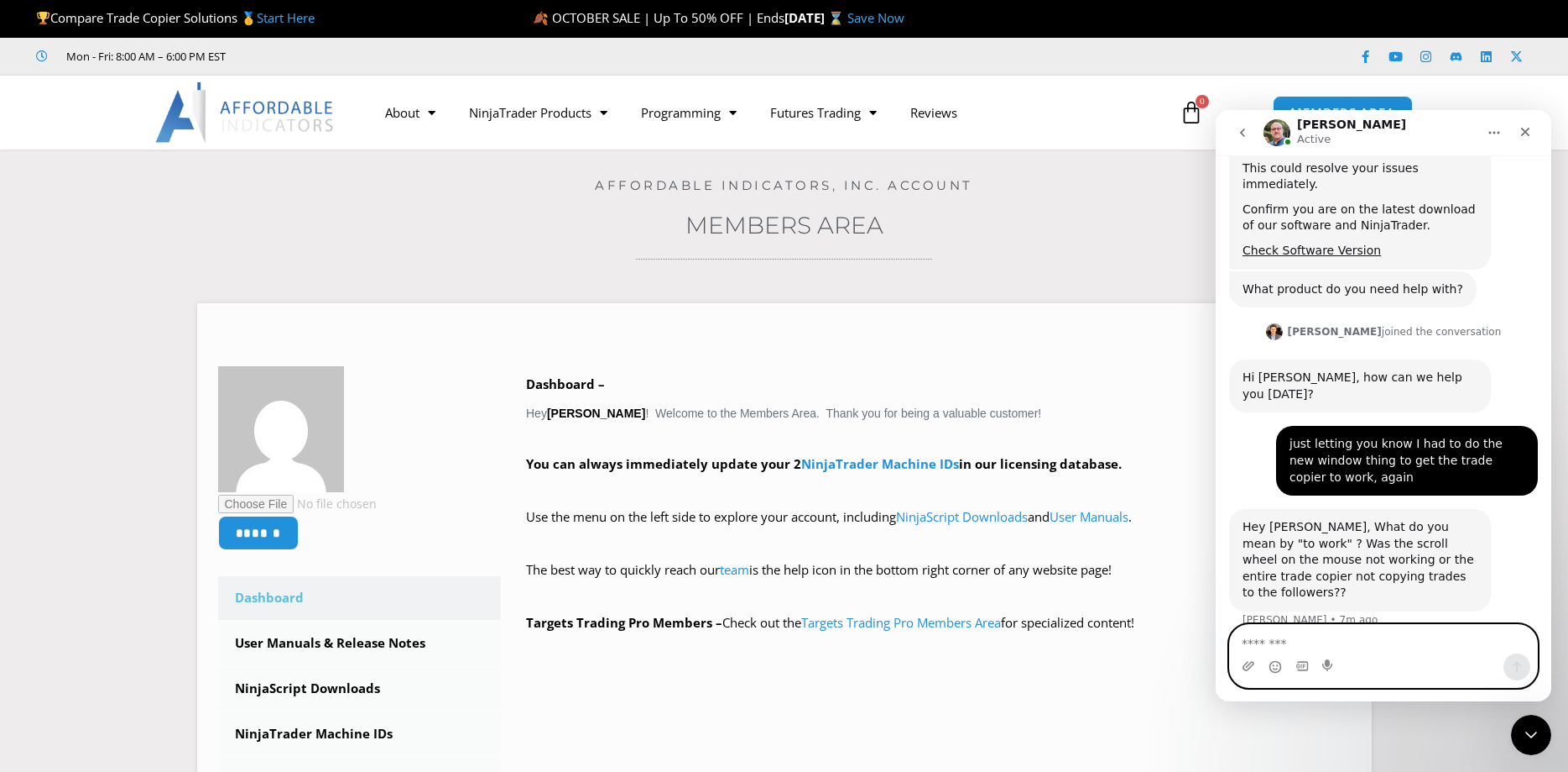
scroll to position [321, 0]
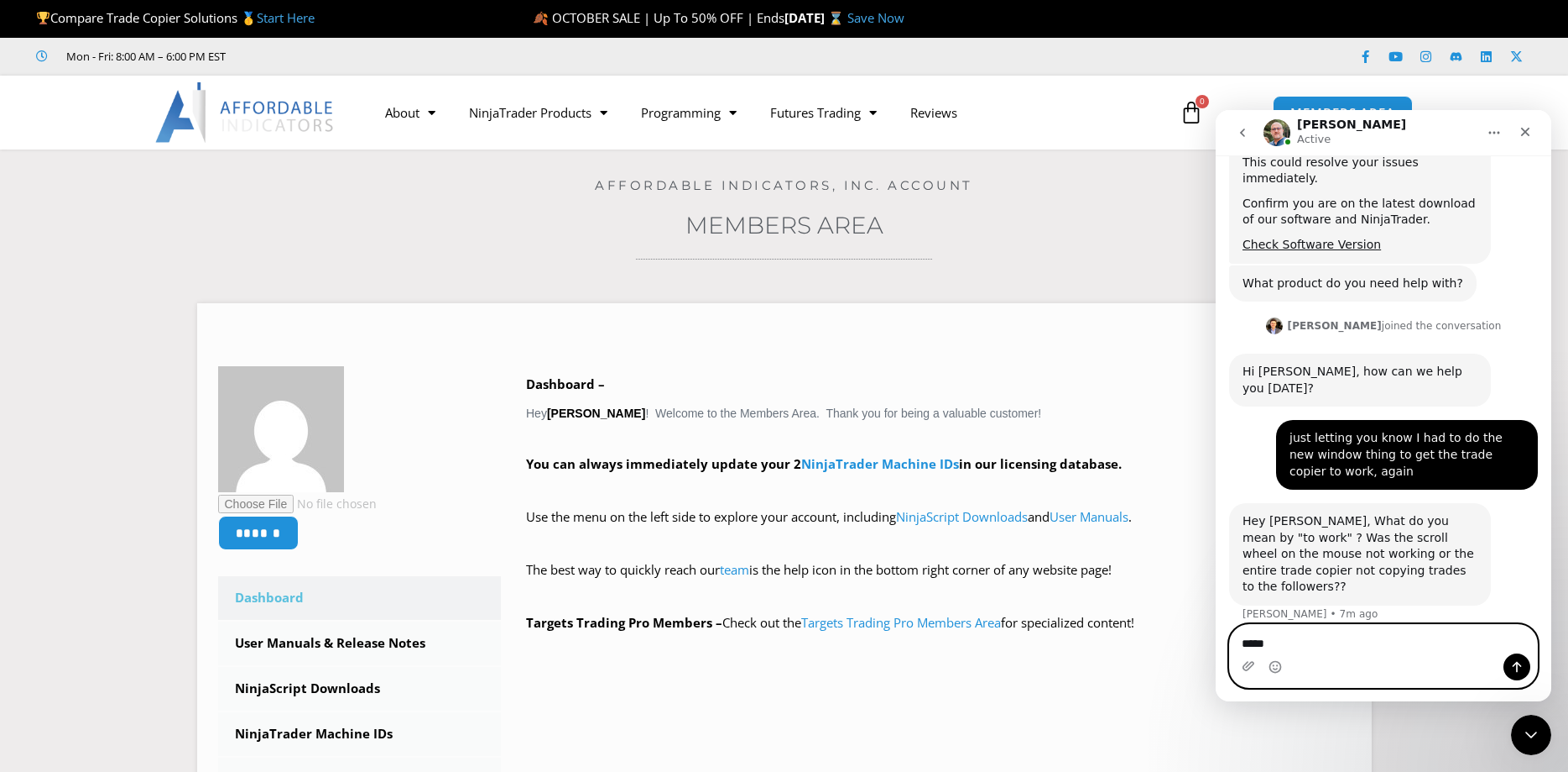
type textarea "******"
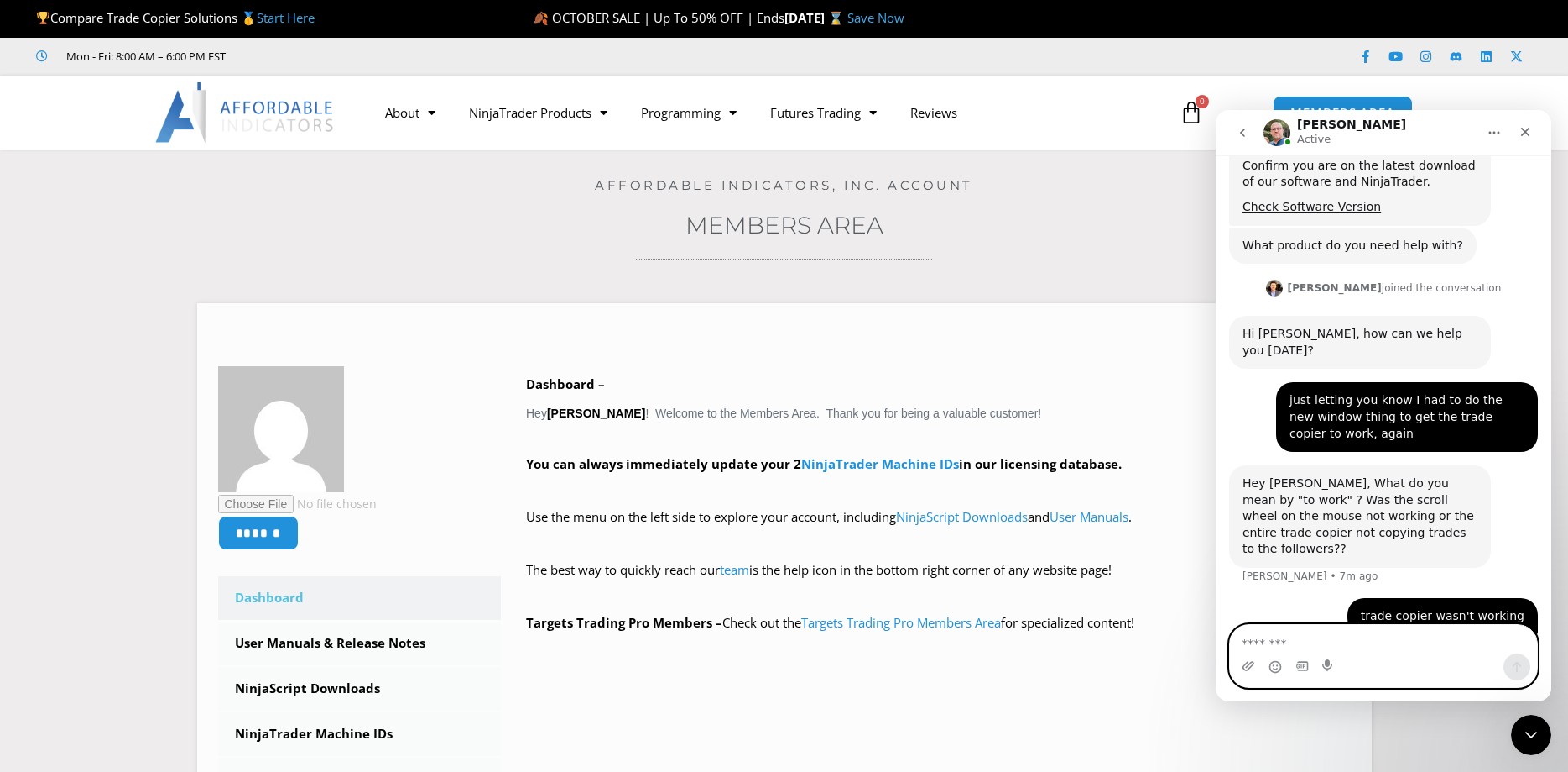
scroll to position [360, 0]
